Goal: Transaction & Acquisition: Obtain resource

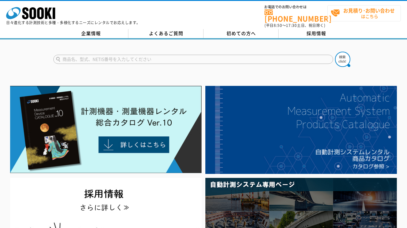
click at [363, 10] on strong "お見積り･お問い合わせ" at bounding box center [368, 10] width 51 height 7
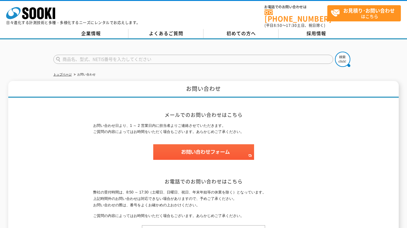
click at [91, 55] on input "text" at bounding box center [192, 59] width 279 height 9
type input "鉄筋探査機"
click at [335, 52] on button at bounding box center [342, 59] width 15 height 15
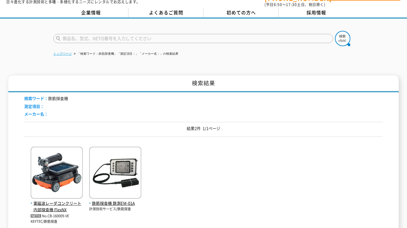
scroll to position [21, 0]
click at [74, 34] on input "text" at bounding box center [192, 38] width 279 height 9
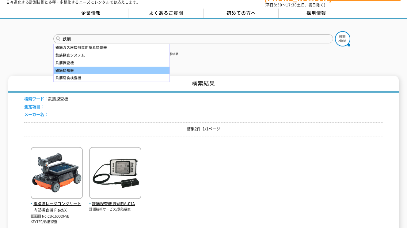
click at [106, 67] on div "鉄筋探知器" at bounding box center [112, 71] width 116 height 8
type input "鉄筋探知器"
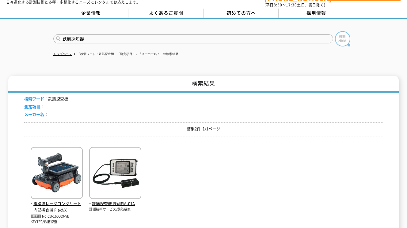
click at [344, 35] on img at bounding box center [342, 38] width 15 height 15
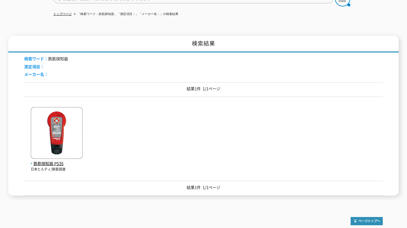
scroll to position [61, 0]
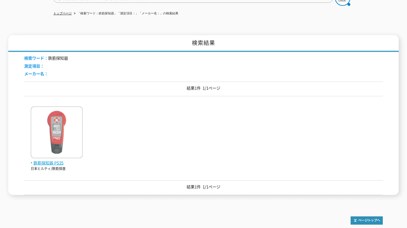
click at [59, 122] on img at bounding box center [57, 134] width 52 height 54
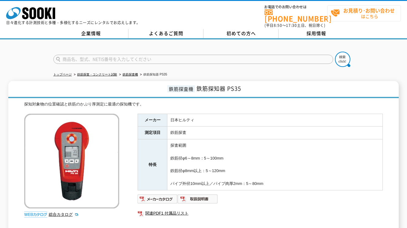
click at [351, 7] on strong "お見積り･お問い合わせ" at bounding box center [368, 10] width 51 height 7
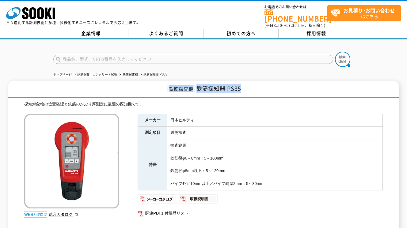
drag, startPoint x: 249, startPoint y: 84, endPoint x: 166, endPoint y: 87, distance: 83.3
click at [166, 87] on h1 "鉄筋探査機 鉄筋探知器 PS35" at bounding box center [203, 89] width 390 height 17
copy h1 "鉄筋探査機 鉄筋探知器 PS35"
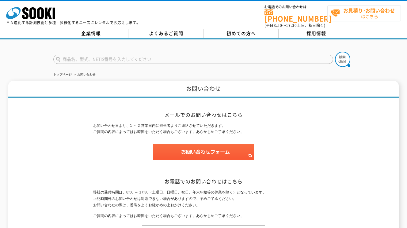
click at [348, 16] on span "お見積り･お問い合わせ はこちら" at bounding box center [365, 13] width 70 height 15
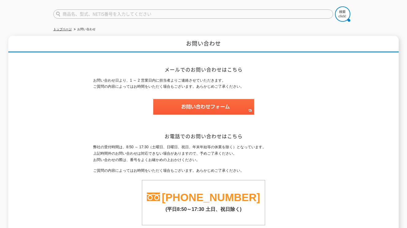
scroll to position [112, 0]
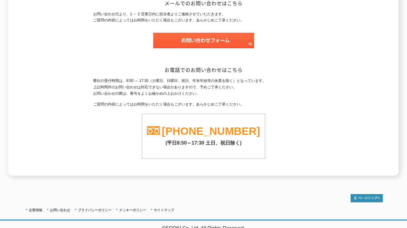
click at [228, 27] on div "お問い合わせ日より、1 ～ 2 営業日内に担当者よりご連絡させていただきます。 ご質問の内容によってはお時間をいただく場合もございます。あらかじめご了承くださ…" at bounding box center [203, 33] width 220 height 44
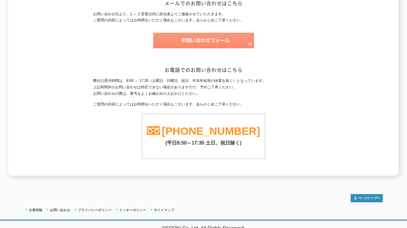
click at [220, 33] on img at bounding box center [203, 41] width 101 height 16
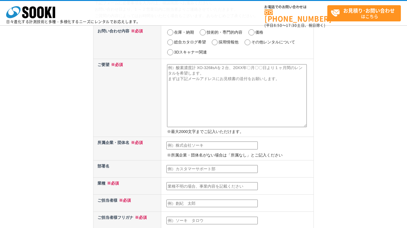
scroll to position [41, 0]
